Goal: Participate in discussion: Engage in conversation with other users on a specific topic

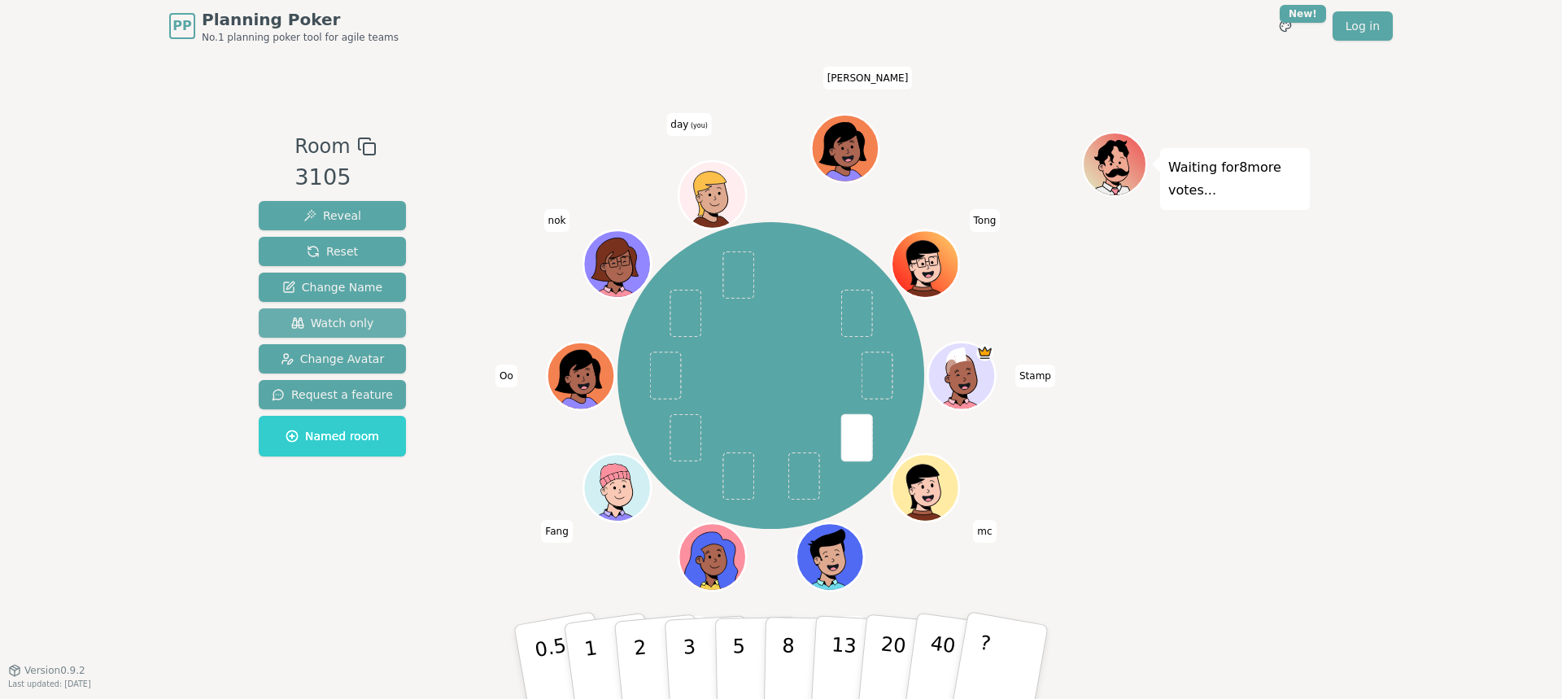
click at [347, 326] on span "Watch only" at bounding box center [332, 323] width 83 height 16
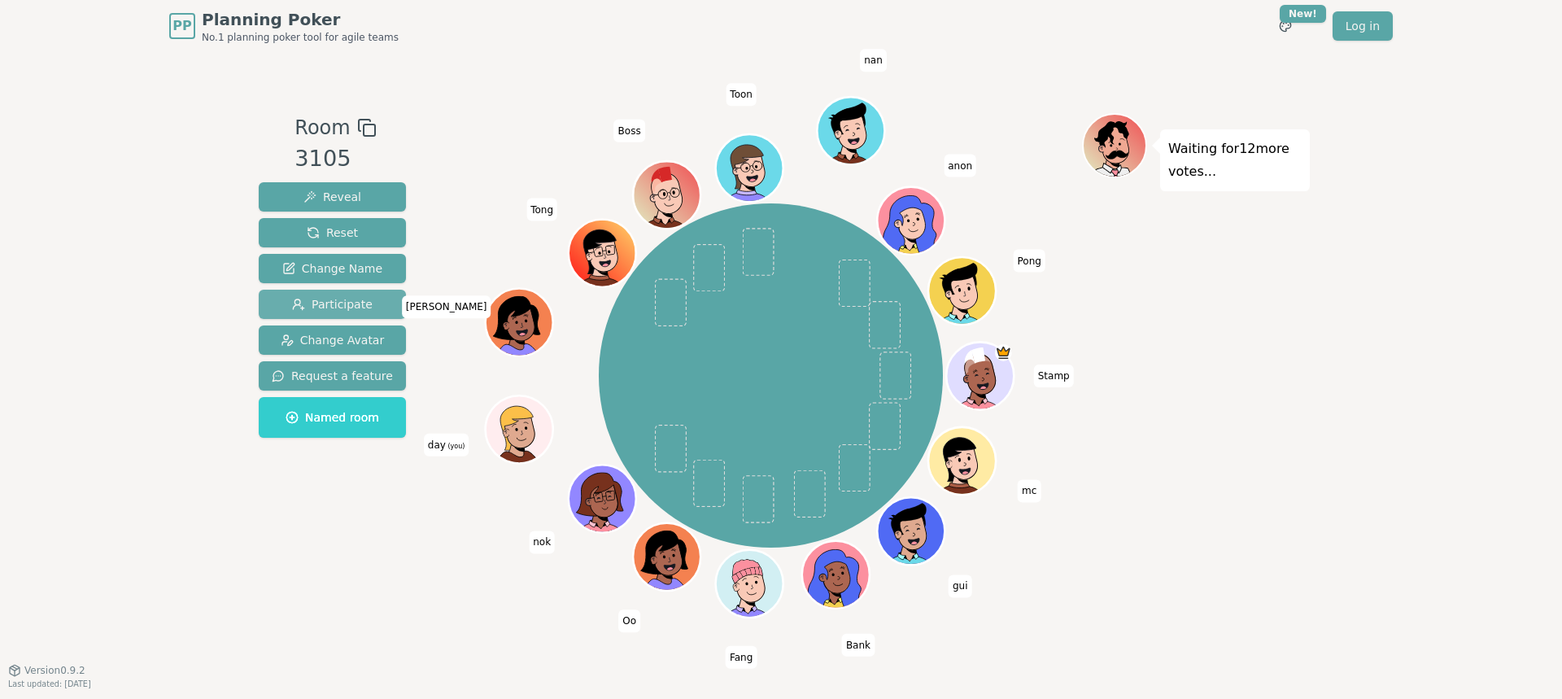
click at [330, 308] on span "Participate" at bounding box center [332, 304] width 81 height 16
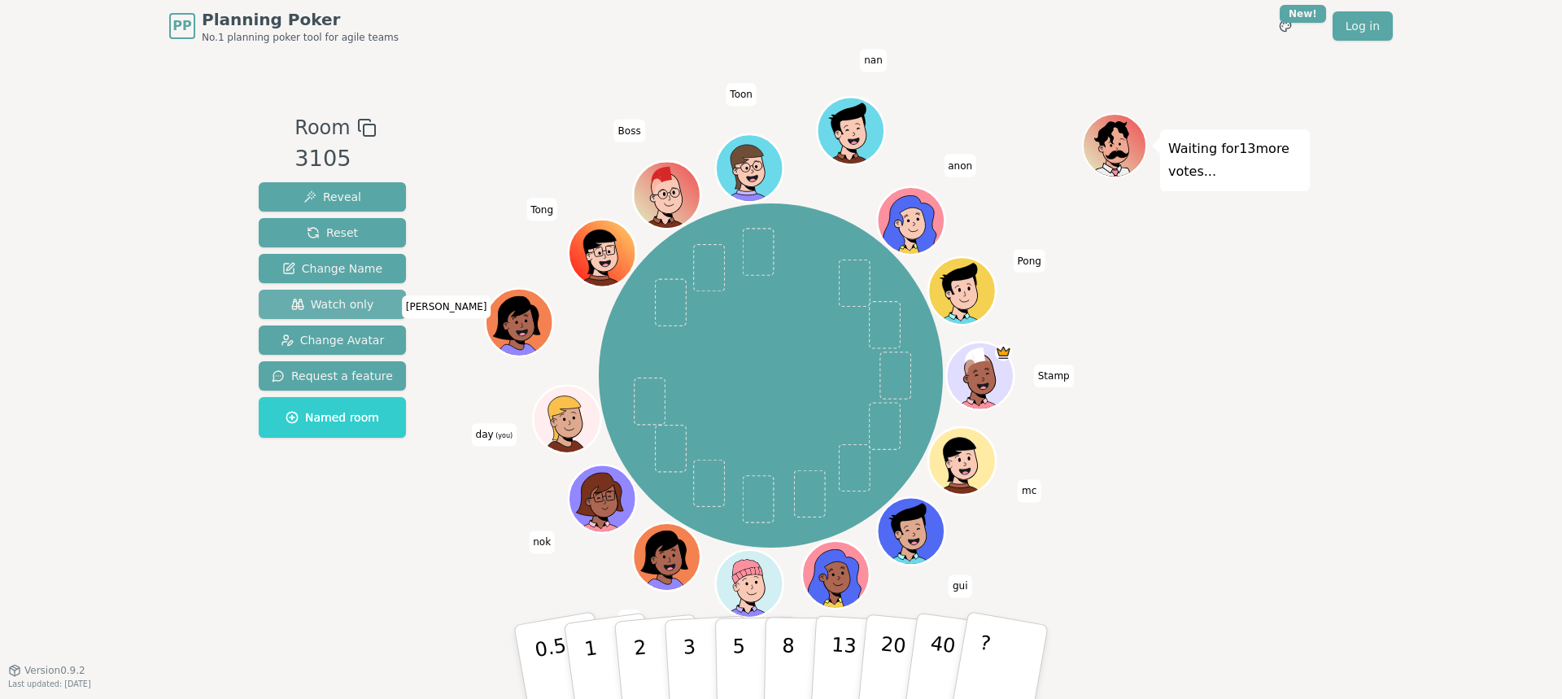
click at [327, 305] on span "Watch only" at bounding box center [332, 304] width 83 height 16
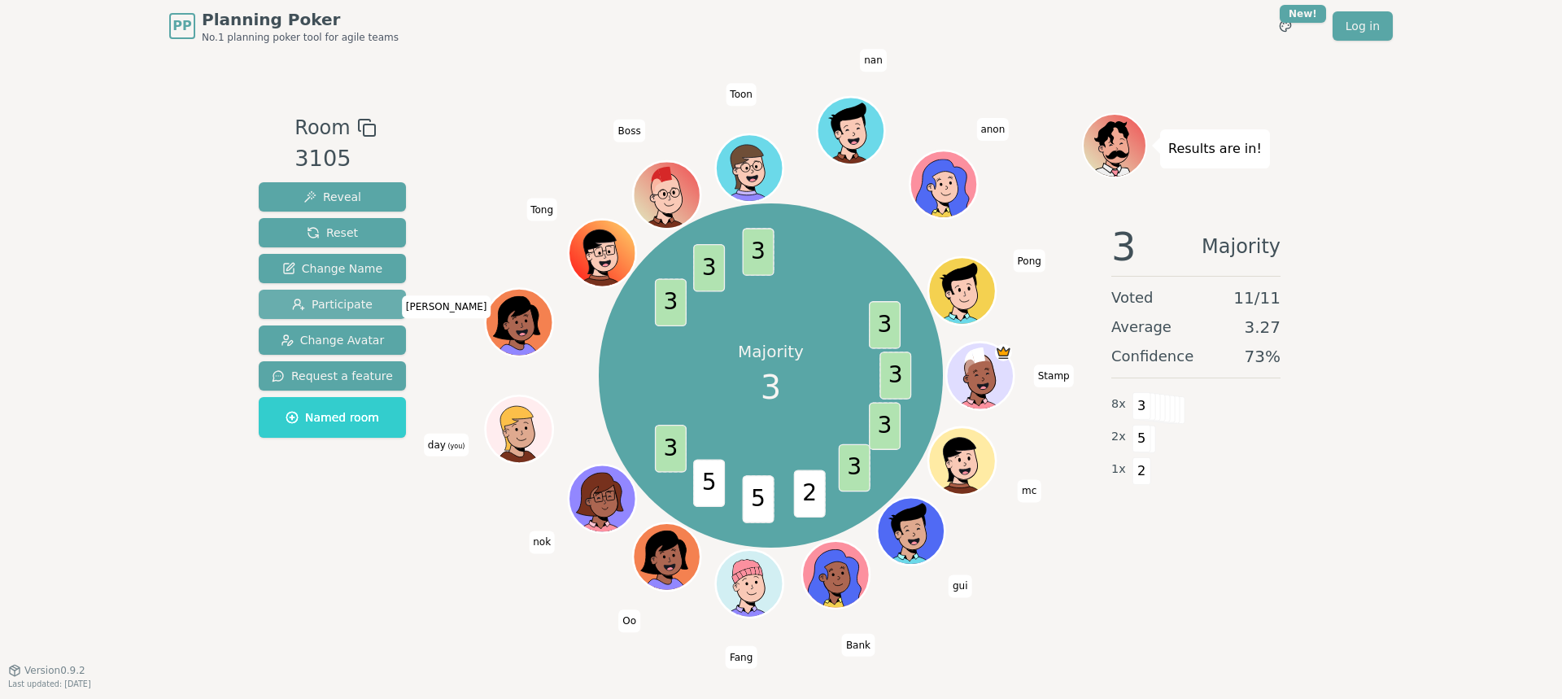
click at [333, 302] on span "Participate" at bounding box center [332, 304] width 81 height 16
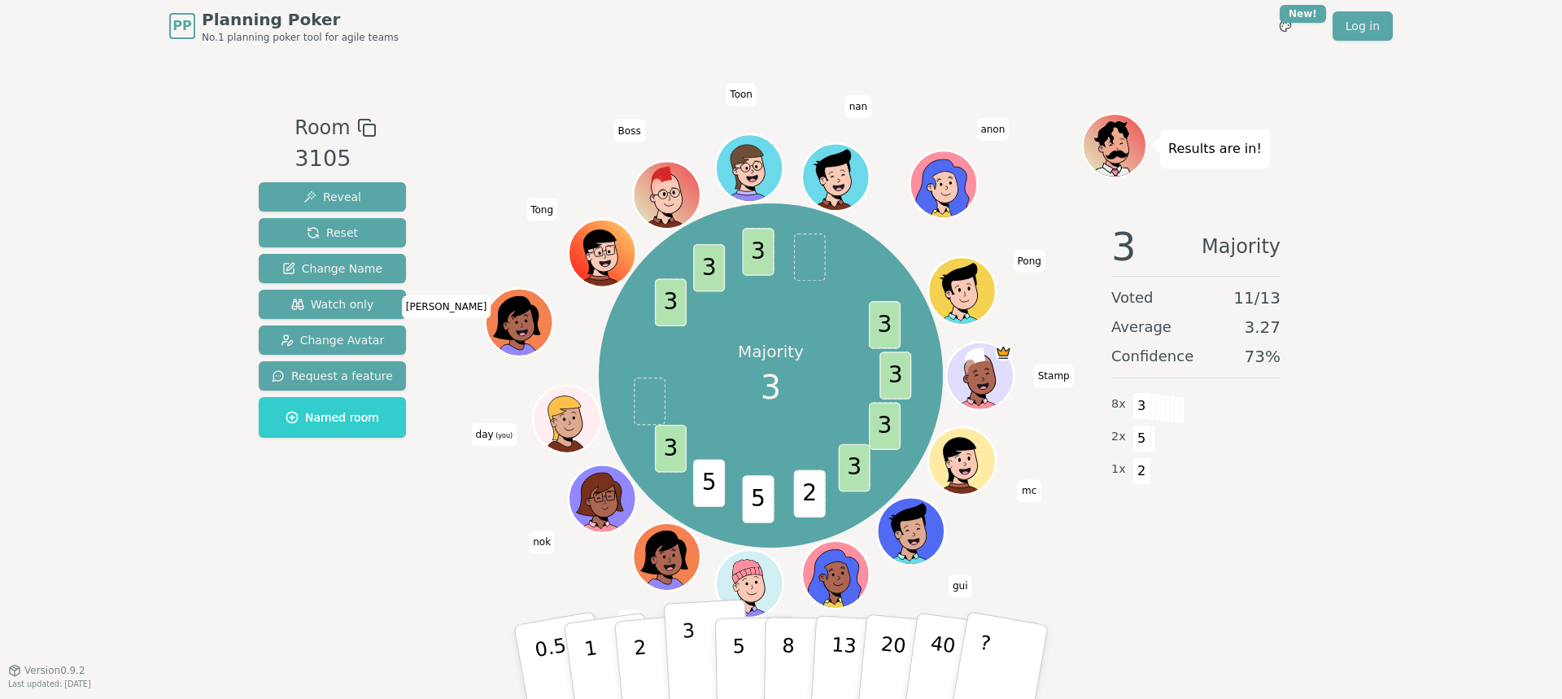
click at [694, 633] on button "3" at bounding box center [708, 662] width 89 height 127
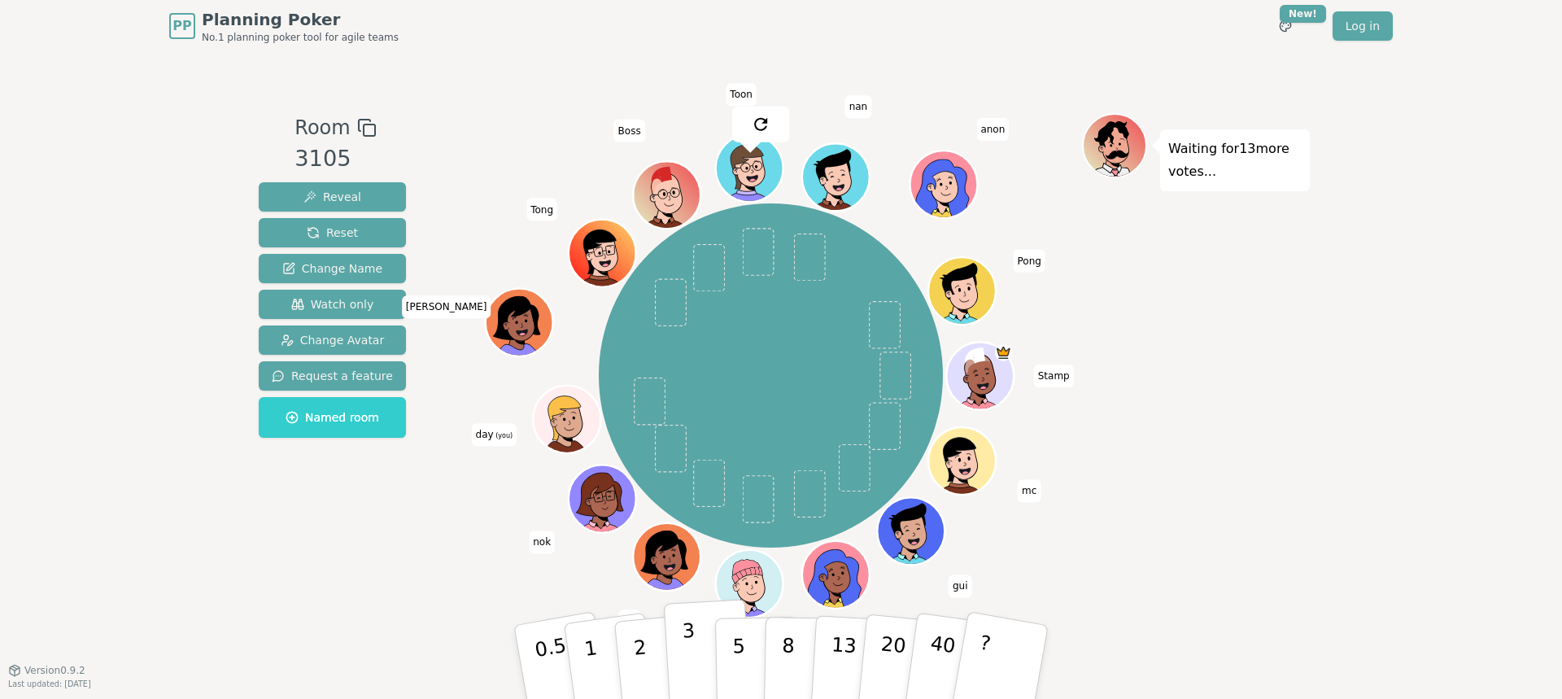
click at [692, 638] on p "3" at bounding box center [691, 663] width 18 height 89
click at [688, 649] on p "3" at bounding box center [691, 663] width 18 height 89
click at [356, 308] on span "Watch only" at bounding box center [332, 304] width 83 height 16
